Goal: Register for event/course

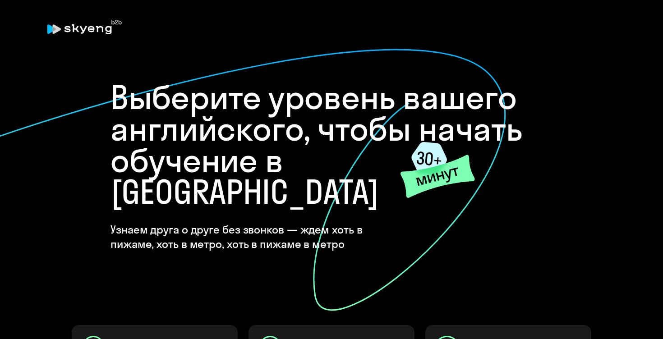
click at [595, 96] on div "Выберите уровень вашего английского, чтобы начать обучение в Skyeng Узнаем друг…" at bounding box center [331, 326] width 541 height 534
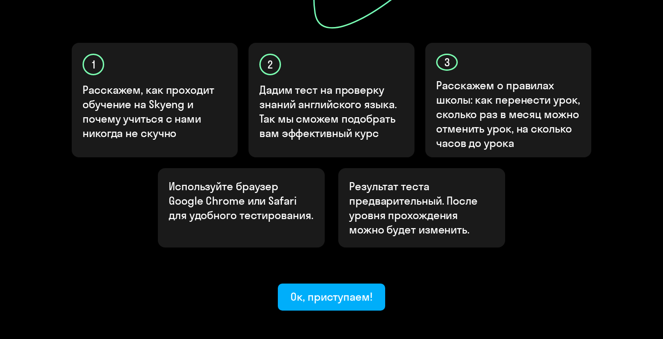
scroll to position [312, 0]
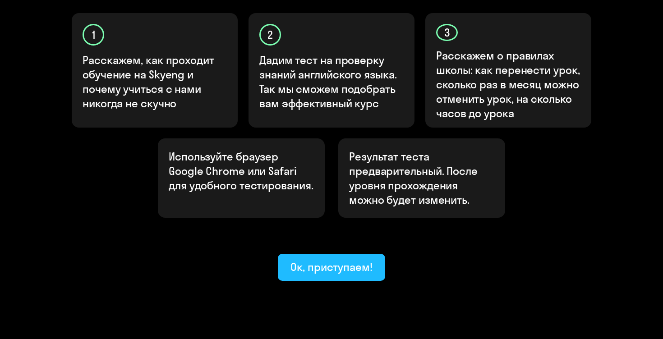
click at [369, 260] on font "Ок, приступаем!" at bounding box center [331, 267] width 82 height 14
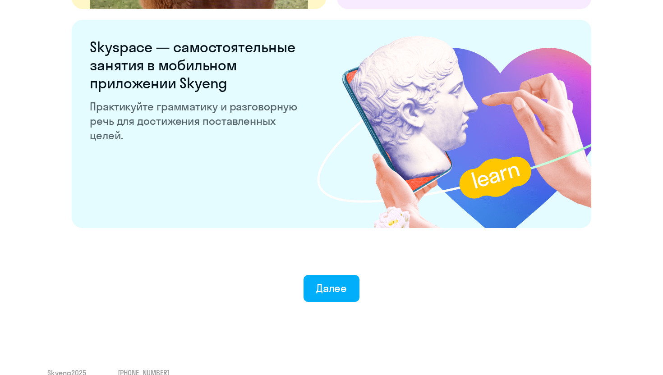
scroll to position [1715, 0]
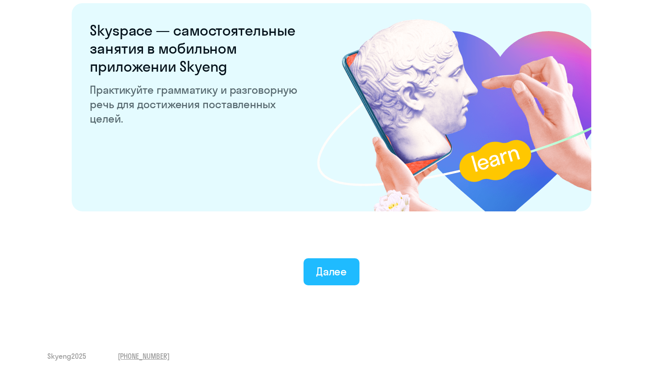
click at [336, 273] on font "Далее" at bounding box center [331, 272] width 31 height 14
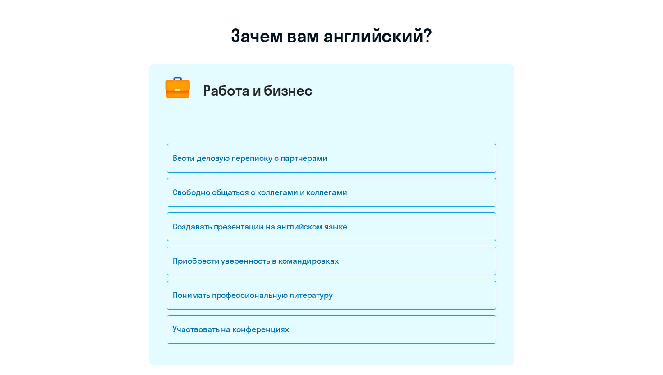
scroll to position [53, 0]
click at [258, 339] on div "Участвовать на конференциях" at bounding box center [331, 329] width 329 height 29
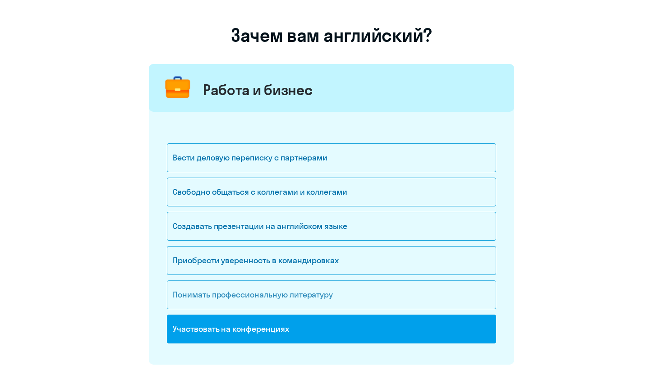
click at [273, 300] on font "Понимать профессиональную литературу" at bounding box center [253, 295] width 160 height 10
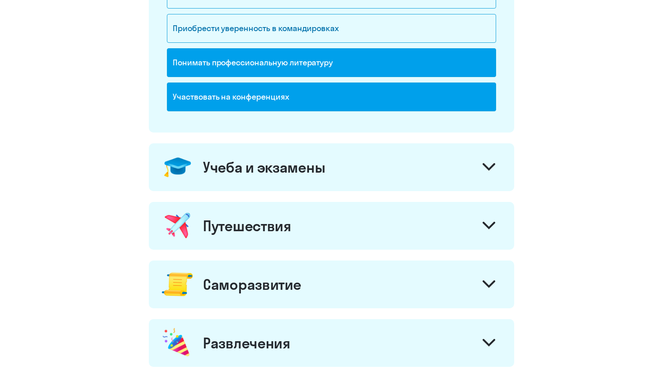
scroll to position [292, 0]
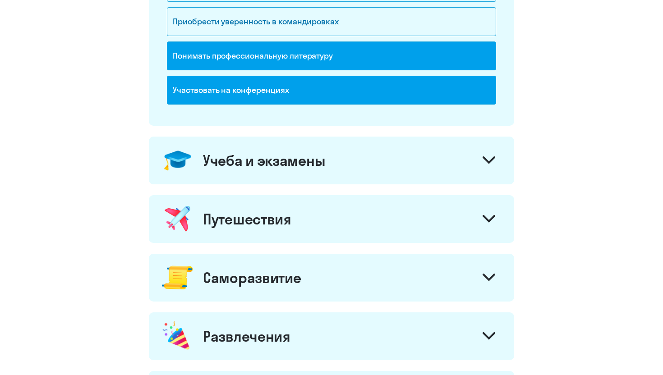
click at [449, 155] on div "Учеба и экзамены" at bounding box center [331, 161] width 365 height 48
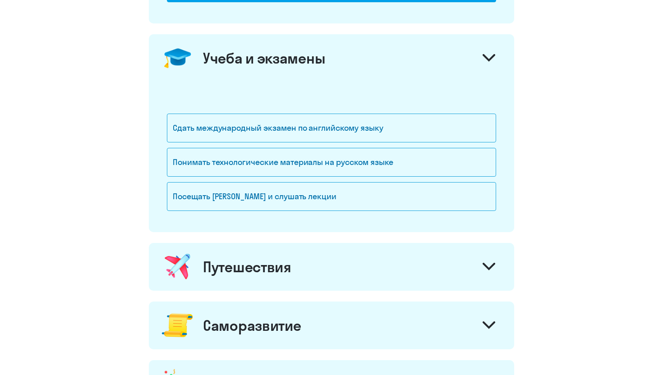
scroll to position [397, 0]
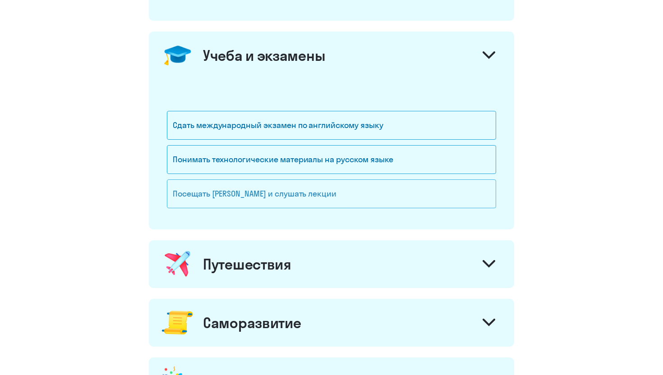
click at [295, 201] on div "Посещать [PERSON_NAME] и слушать лекции" at bounding box center [331, 194] width 329 height 29
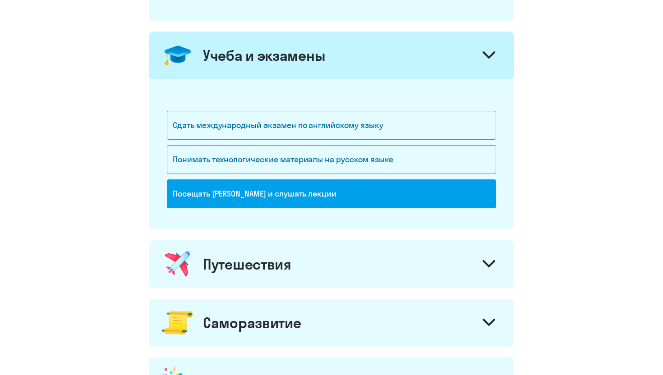
click at [289, 262] on font "Путешествия" at bounding box center [247, 264] width 88 height 18
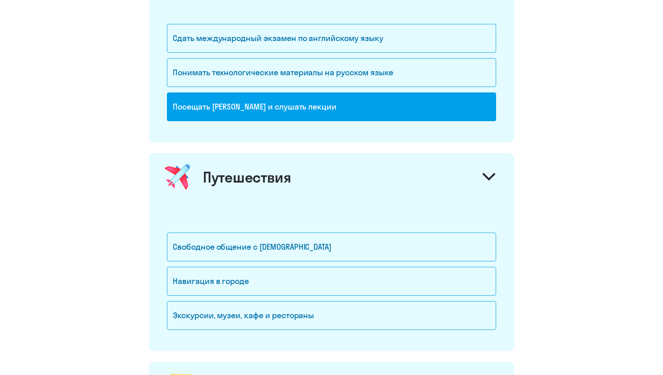
scroll to position [487, 0]
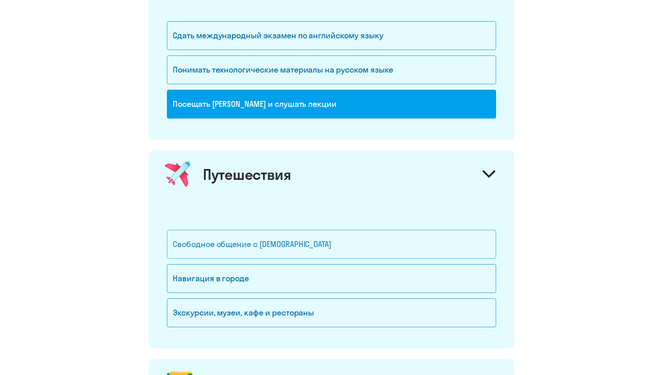
click at [290, 241] on font "Свободное общение с [DEMOGRAPHIC_DATA]" at bounding box center [252, 244] width 159 height 10
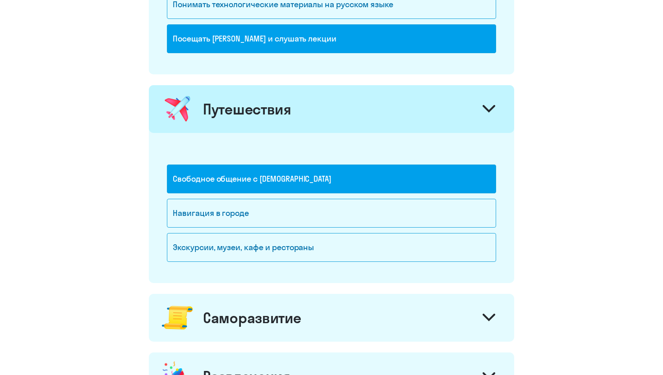
scroll to position [568, 0]
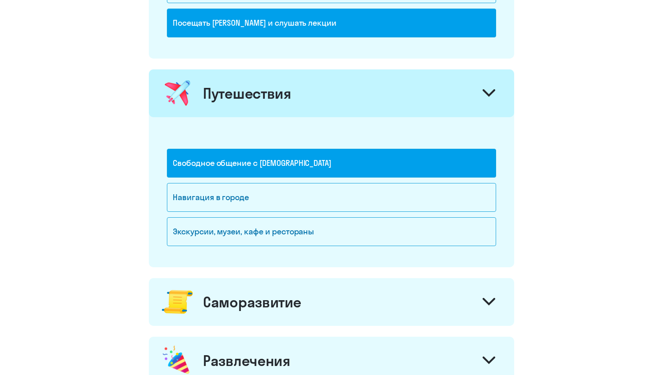
click at [290, 241] on div "Экскурсии, музеи, кафе и рестораны" at bounding box center [331, 231] width 329 height 29
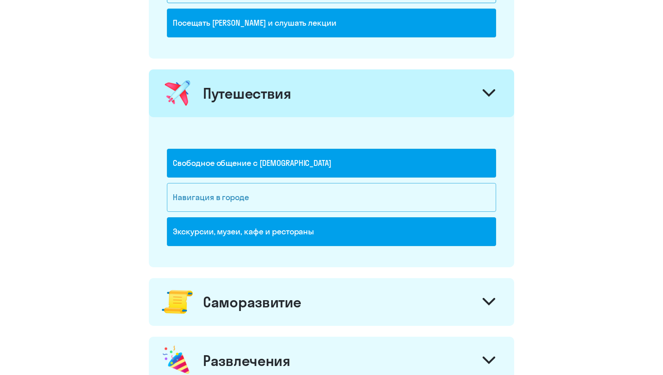
click at [286, 205] on div "Навигация в городе" at bounding box center [331, 197] width 329 height 29
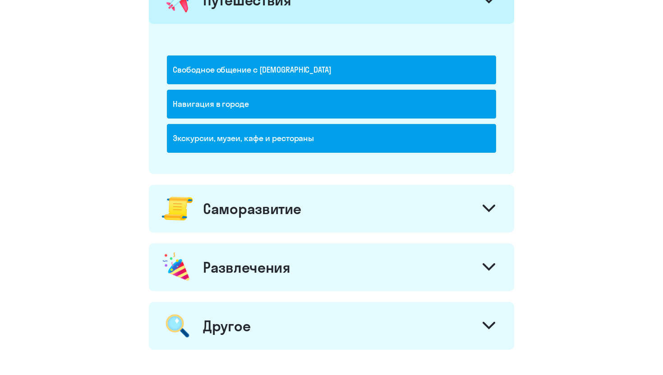
click at [286, 205] on font "Саморазвитие" at bounding box center [252, 209] width 98 height 18
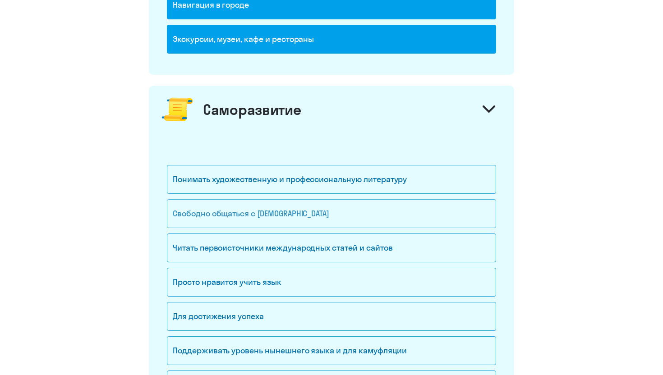
click at [286, 207] on div "Свободно общаться с [DEMOGRAPHIC_DATA]" at bounding box center [331, 213] width 329 height 29
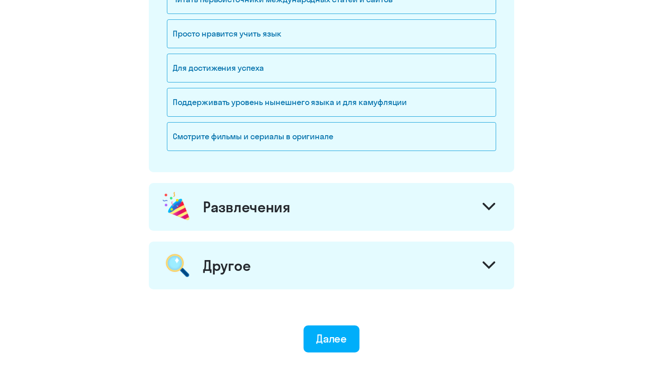
click at [286, 207] on font "Развлечения" at bounding box center [247, 207] width 88 height 18
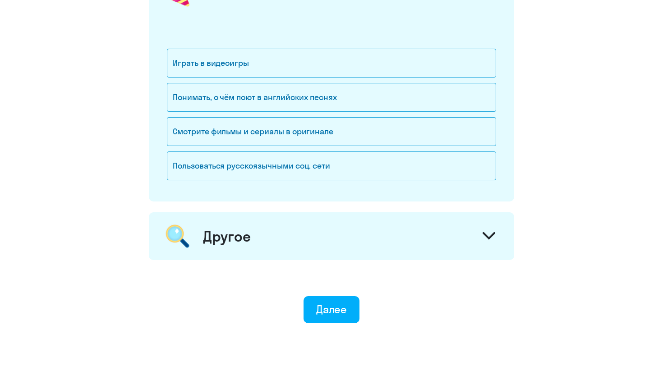
click at [278, 230] on div "Другое" at bounding box center [331, 236] width 365 height 48
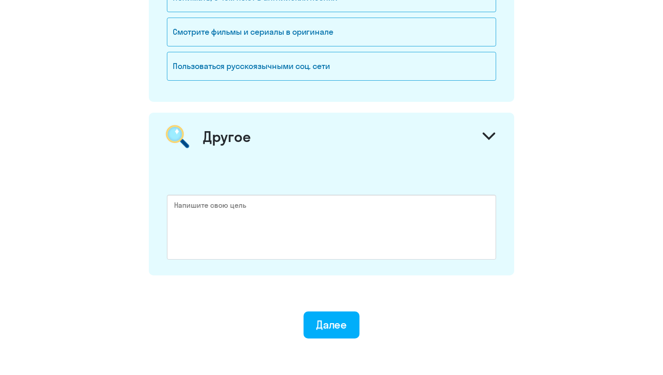
scroll to position [1373, 0]
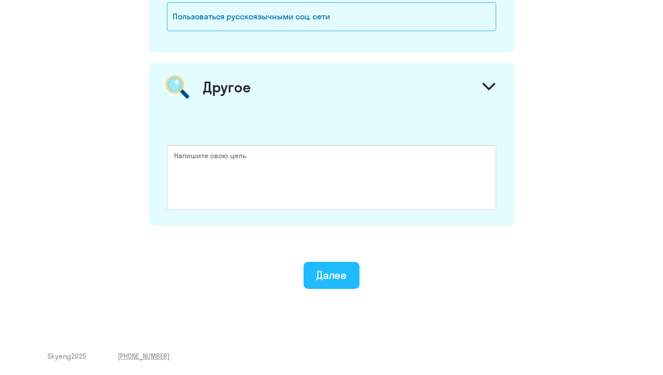
click at [328, 278] on font "Далее" at bounding box center [331, 275] width 31 height 14
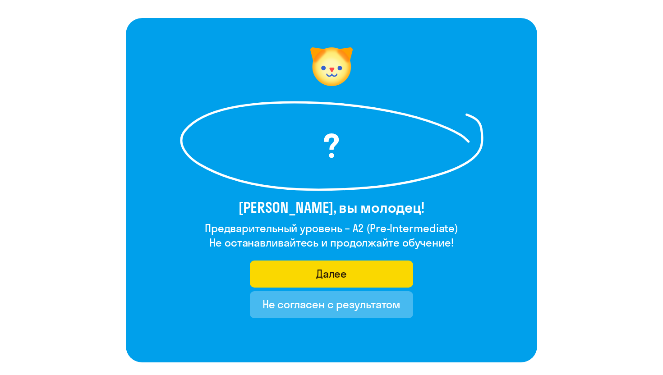
scroll to position [40, 0]
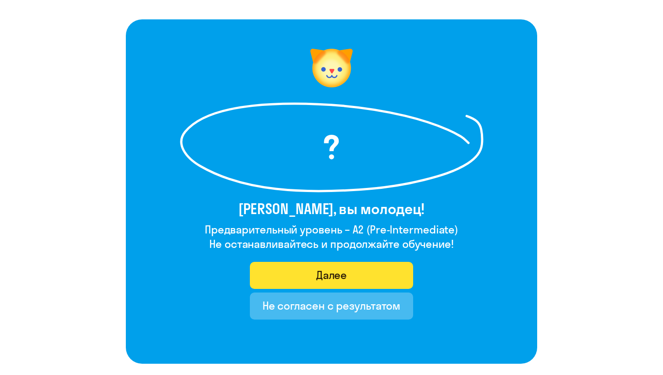
click at [385, 274] on button "Далее" at bounding box center [332, 275] width 164 height 27
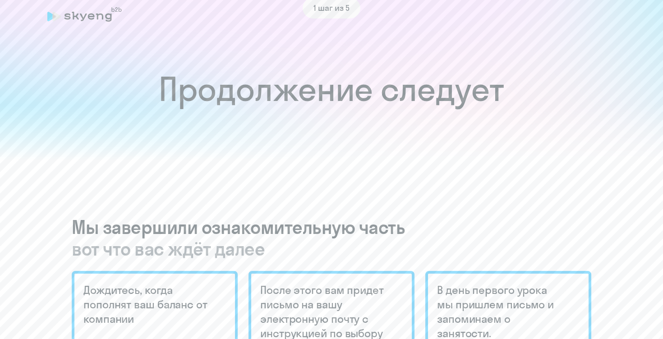
scroll to position [12, 0]
